Goal: Find specific page/section: Find specific page/section

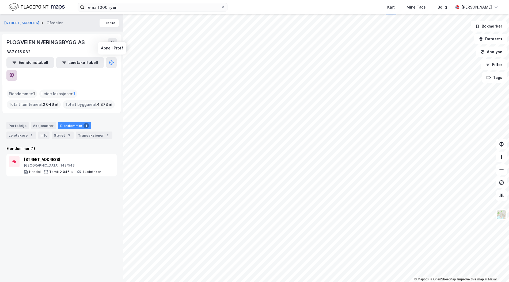
click at [14, 73] on icon at bounding box center [11, 75] width 5 height 5
